Goal: Task Accomplishment & Management: Use online tool/utility

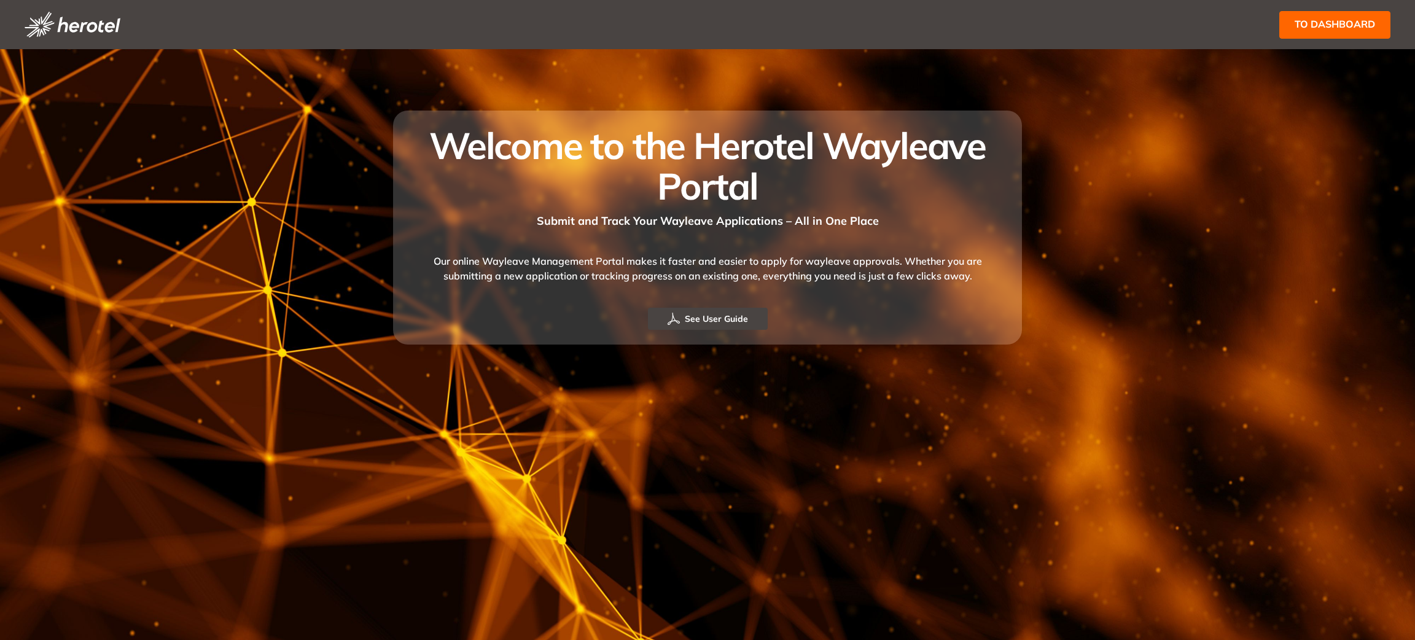
click at [1313, 29] on span "to dashboard" at bounding box center [1335, 24] width 80 height 15
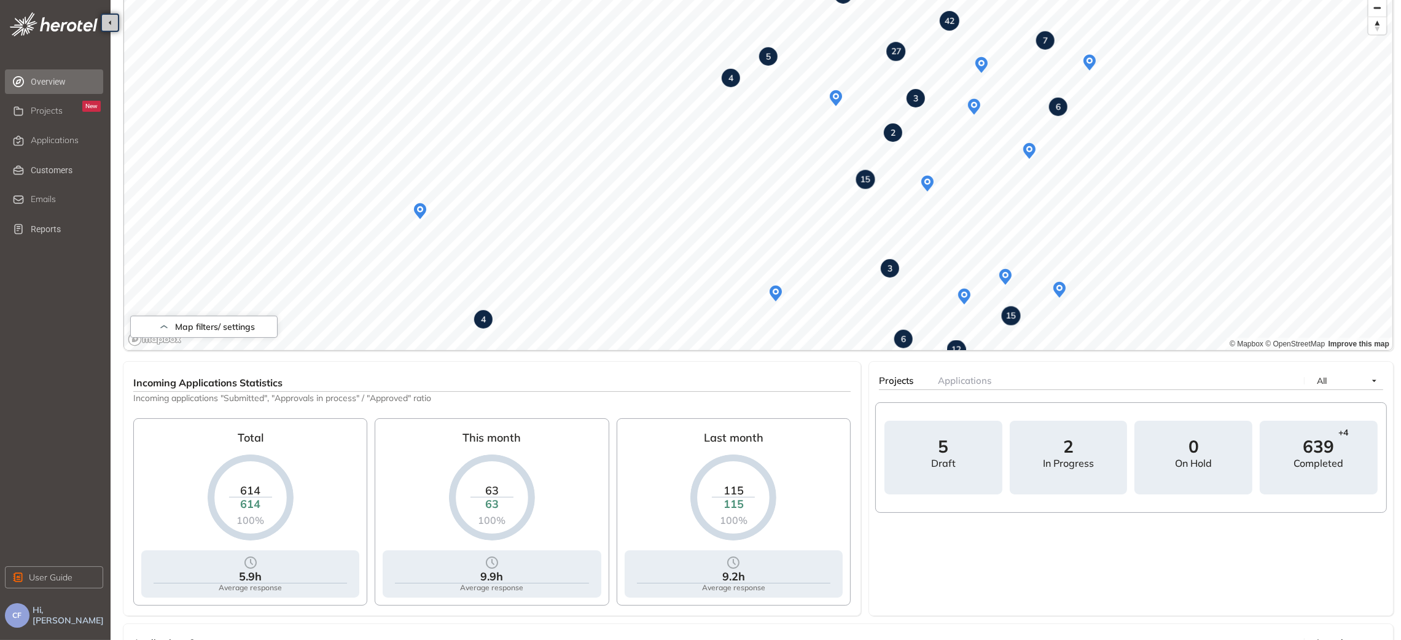
scroll to position [174, 0]
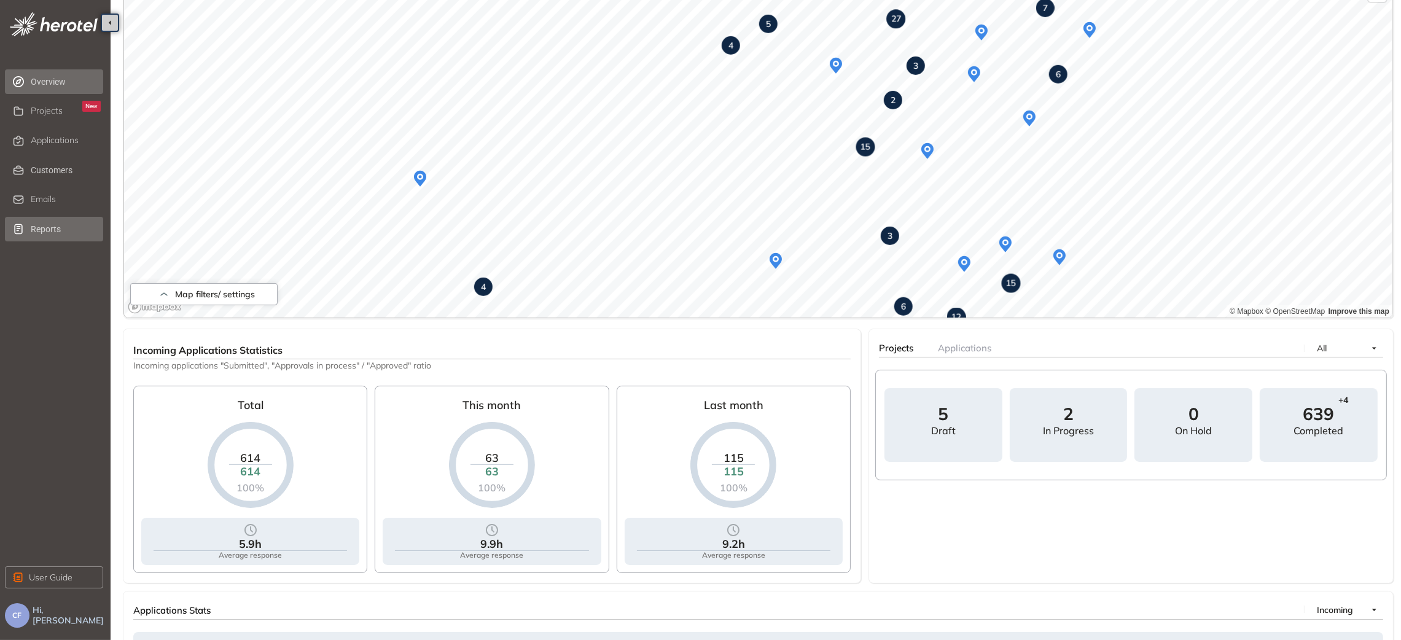
click at [53, 233] on span "Reports" at bounding box center [66, 229] width 70 height 25
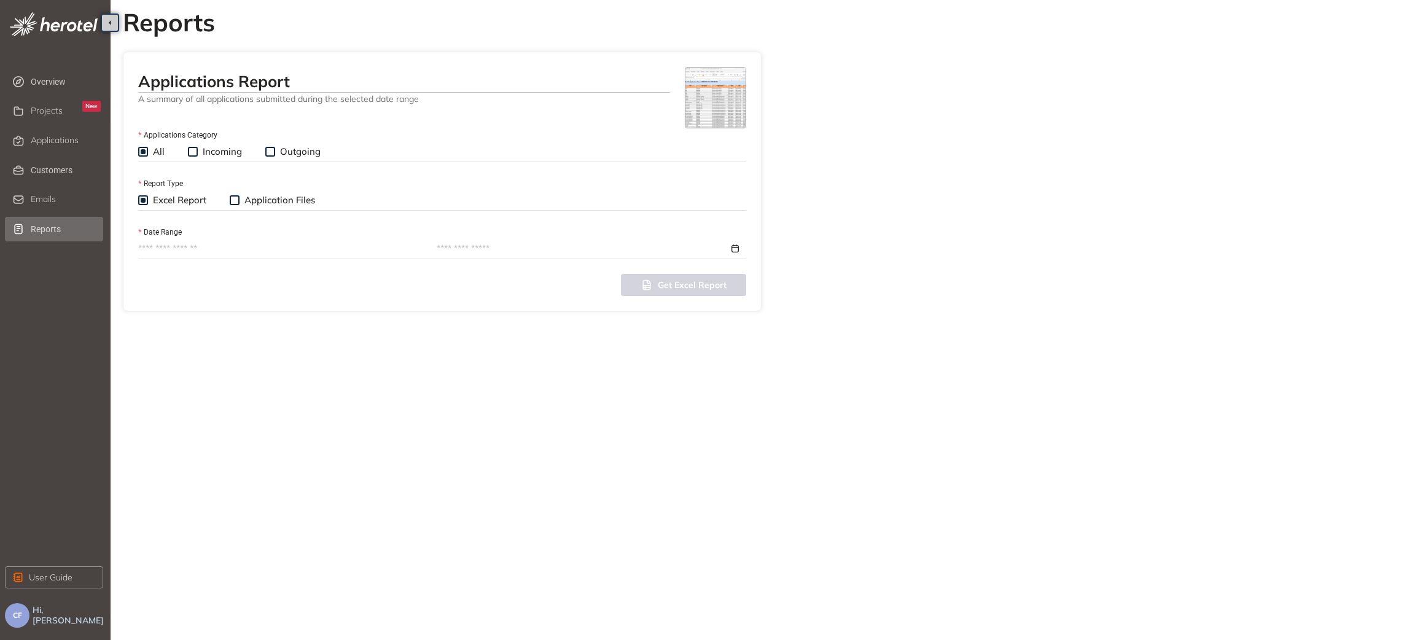
click at [207, 151] on span "Incoming" at bounding box center [222, 152] width 49 height 12
click at [208, 247] on input "Date Range" at bounding box center [281, 249] width 286 height 14
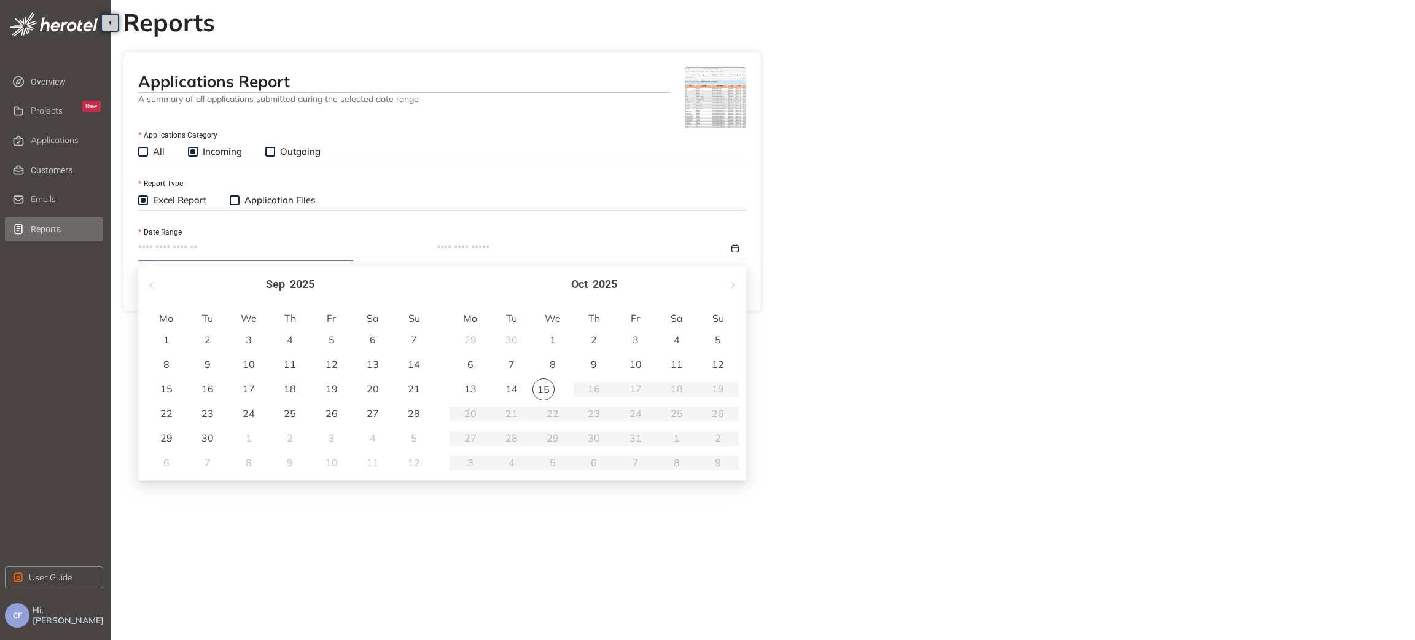
type input "**********"
click at [547, 331] on td "1" at bounding box center [553, 340] width 41 height 25
type input "**********"
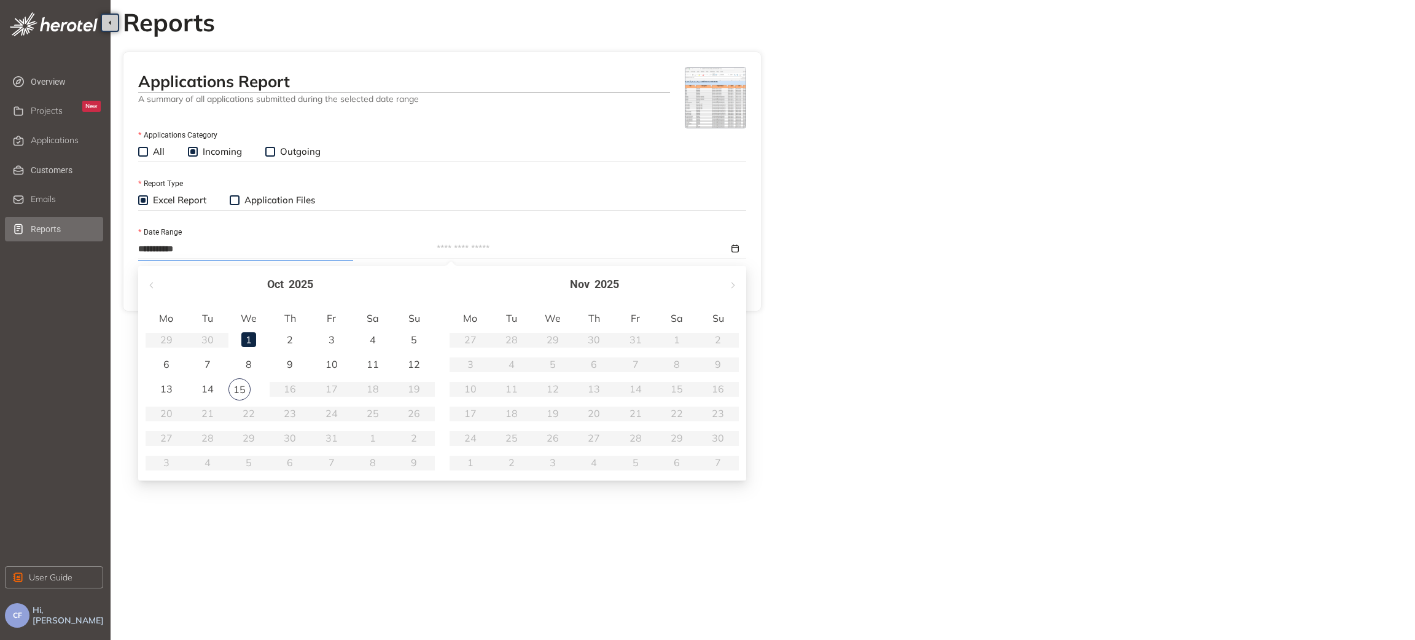
type input "**********"
click at [240, 385] on div "15" at bounding box center [240, 389] width 22 height 22
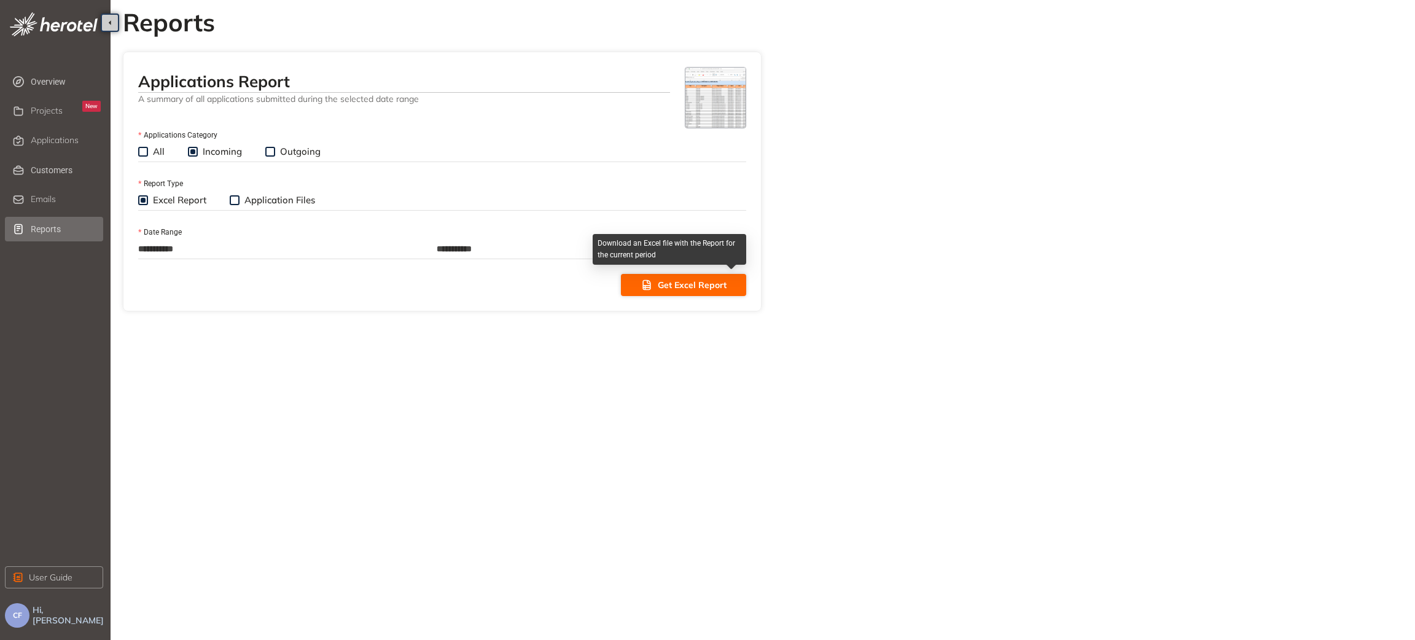
click at [677, 286] on span "Get Excel Report" at bounding box center [692, 285] width 69 height 14
click at [227, 201] on div "Excel Report Application Files" at bounding box center [238, 201] width 200 height 14
click at [239, 203] on span at bounding box center [235, 200] width 10 height 10
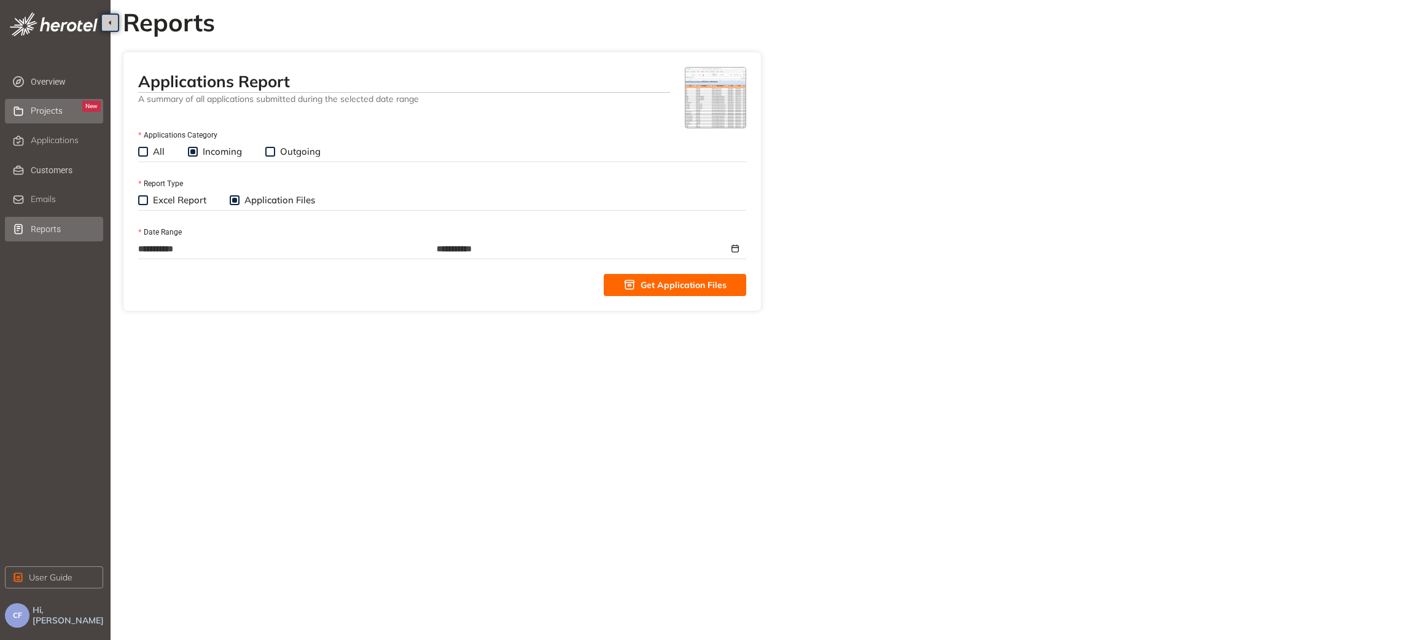
click at [58, 112] on span "Projects" at bounding box center [47, 111] width 32 height 10
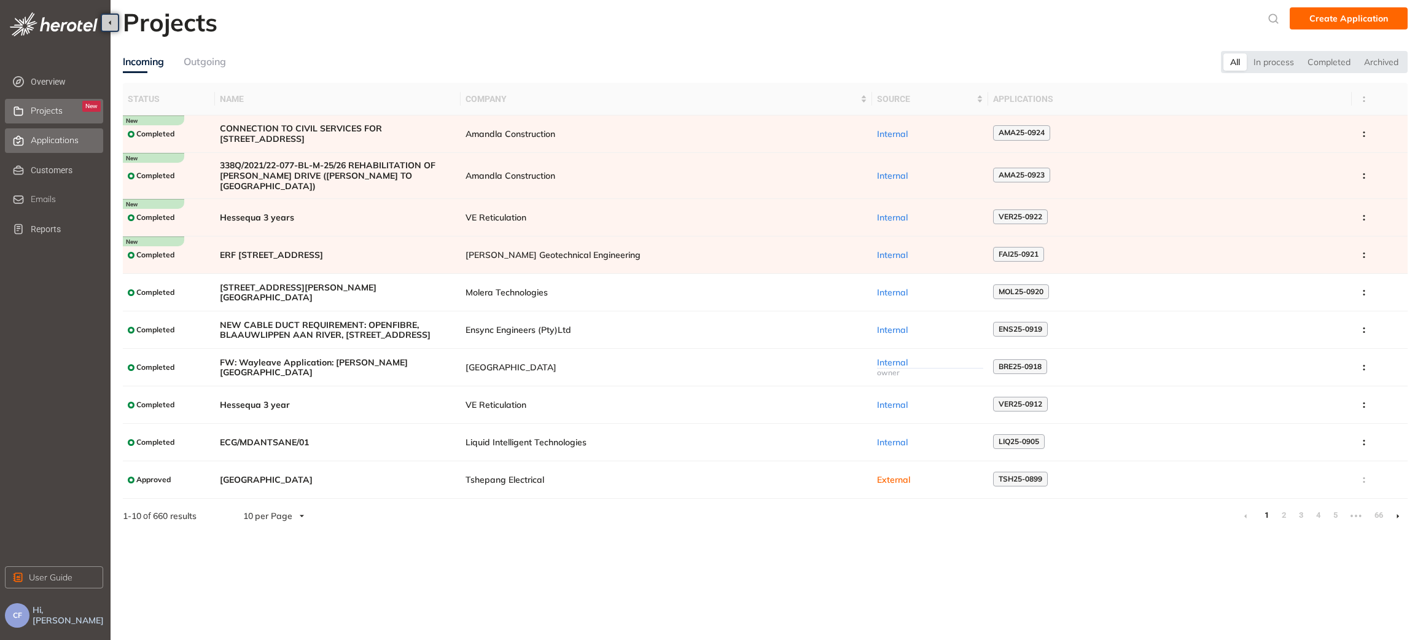
click at [56, 147] on div "Applications" at bounding box center [66, 140] width 70 height 21
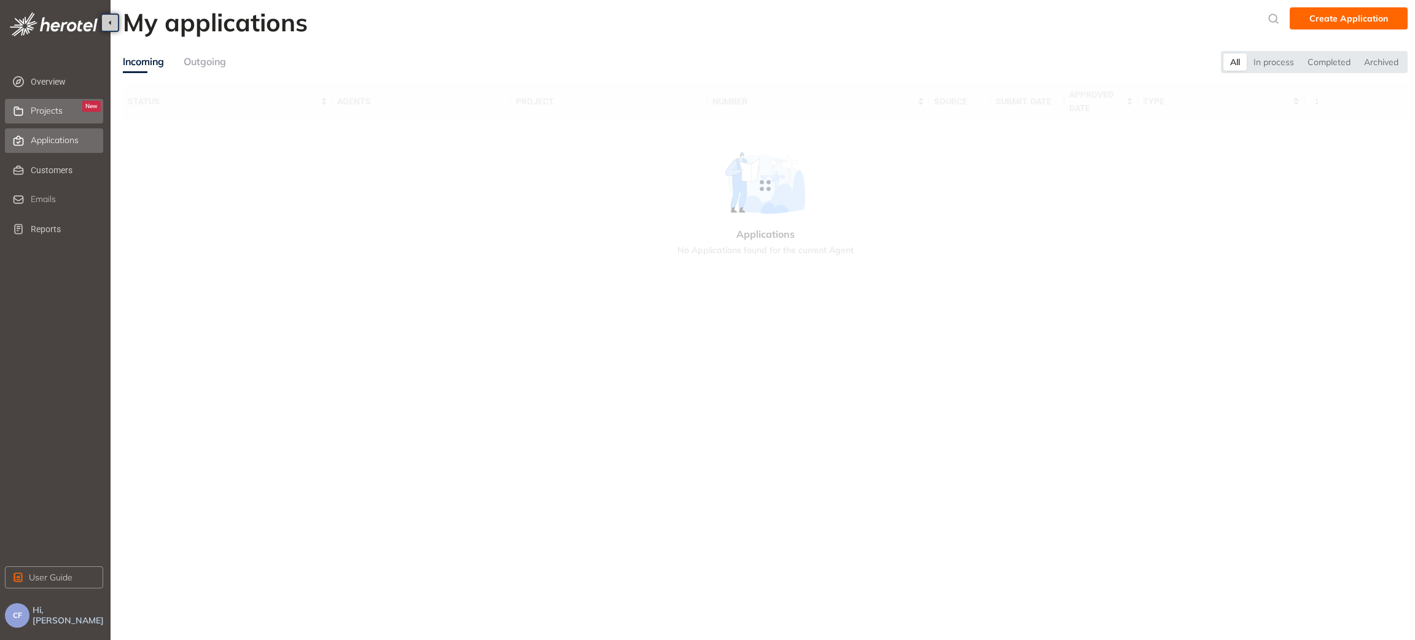
click at [57, 114] on span "Projects" at bounding box center [47, 111] width 32 height 10
